Goal: Information Seeking & Learning: Learn about a topic

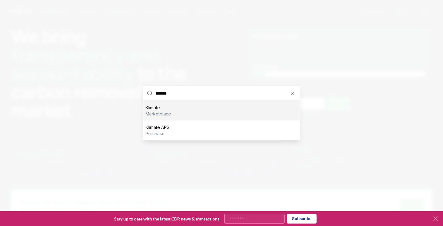
type input "*******"
click at [167, 109] on p "Klimate" at bounding box center [158, 108] width 26 height 6
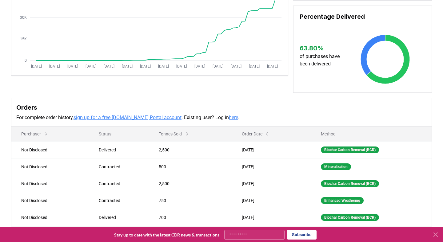
scroll to position [100, 0]
